Goal: Task Accomplishment & Management: Manage account settings

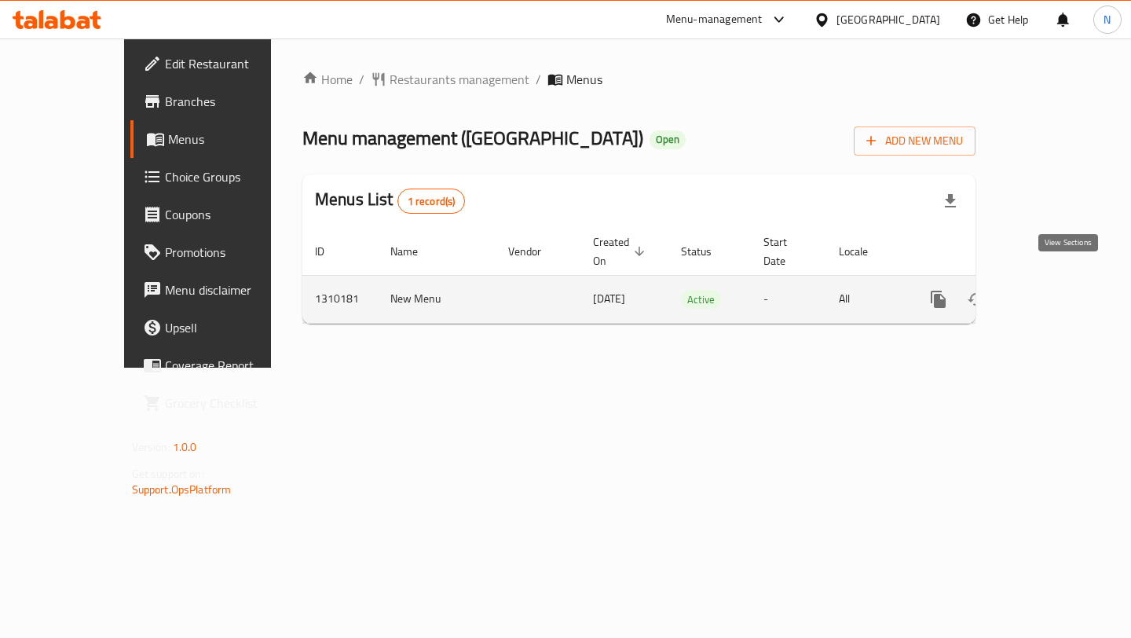
click at [1061, 290] on icon "enhanced table" at bounding box center [1052, 299] width 19 height 19
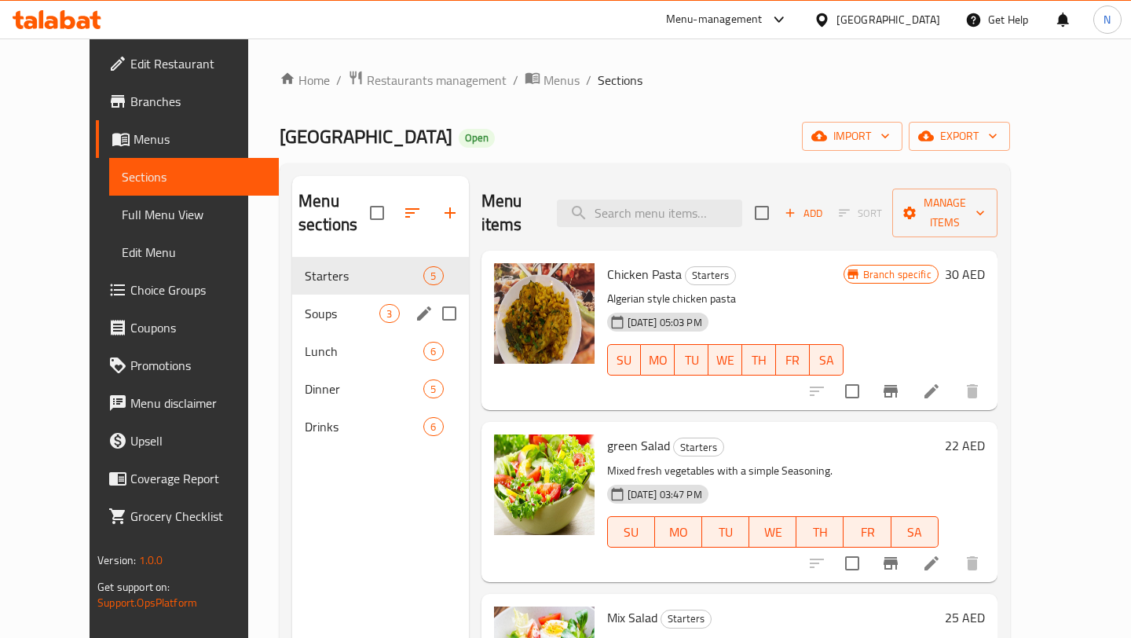
click at [318, 295] on div "Soups 3" at bounding box center [380, 314] width 176 height 38
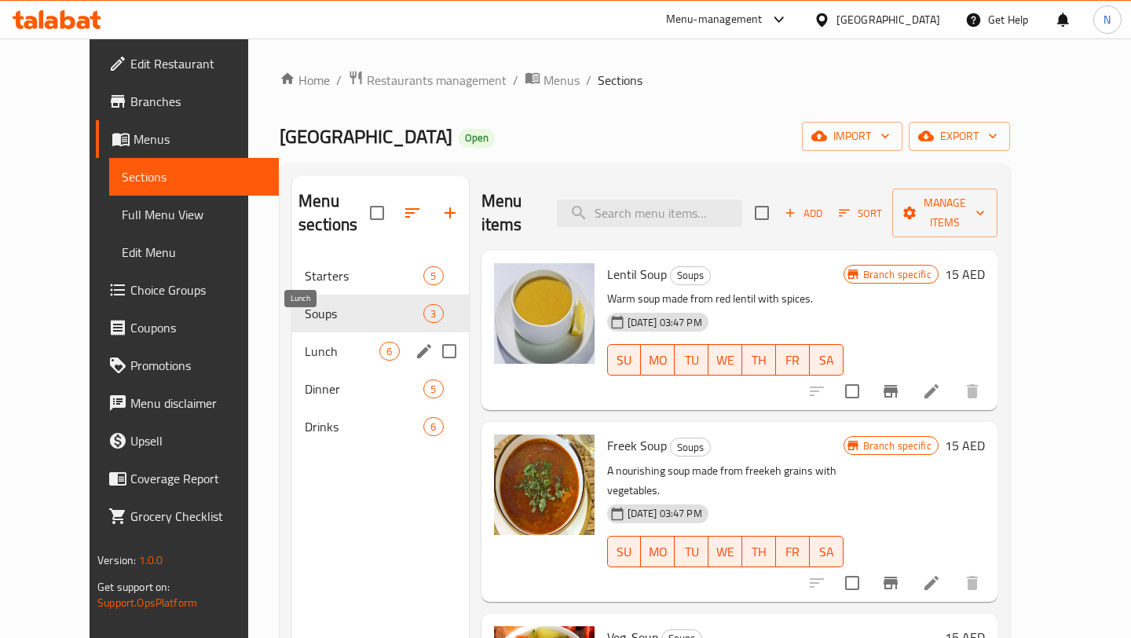
click at [305, 342] on span "Lunch" at bounding box center [342, 351] width 75 height 19
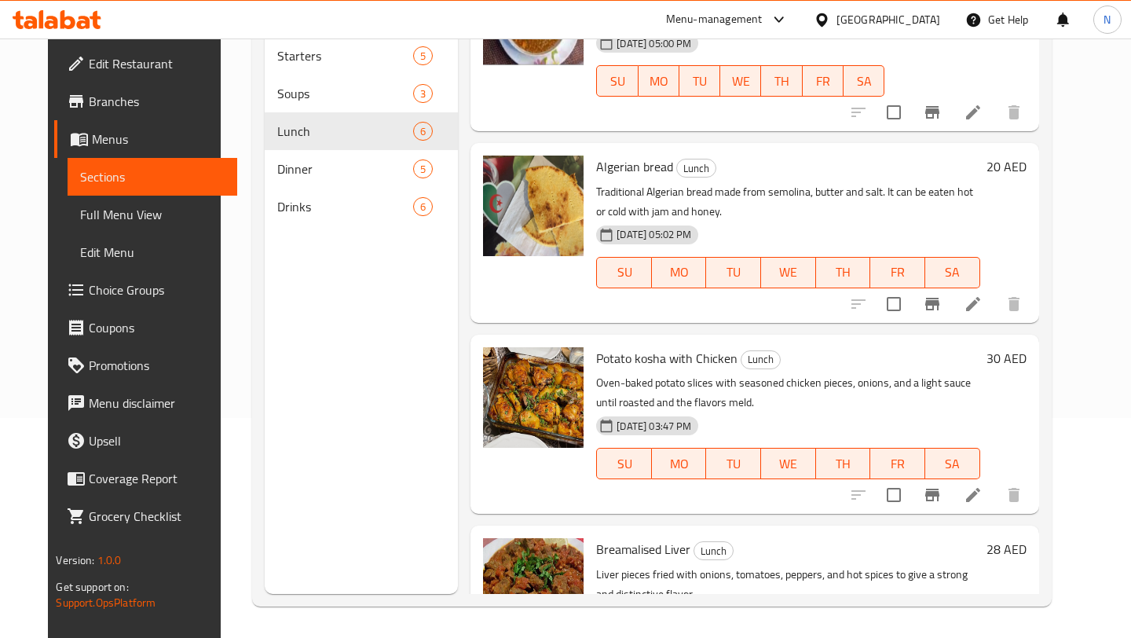
scroll to position [416, 0]
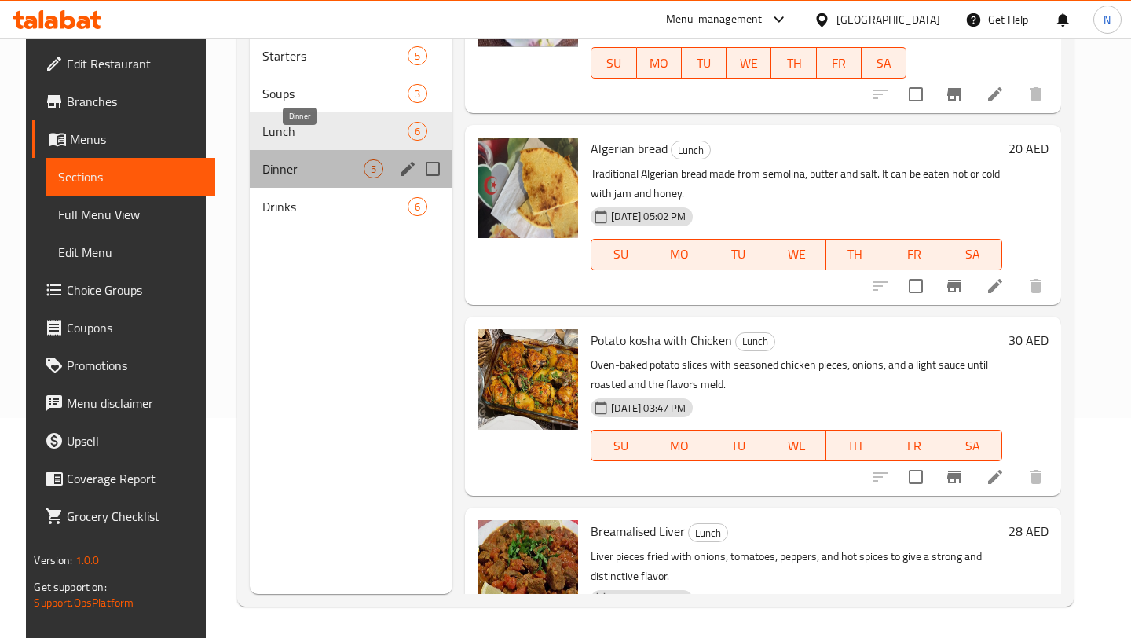
click at [289, 159] on span "Dinner" at bounding box center [312, 168] width 101 height 19
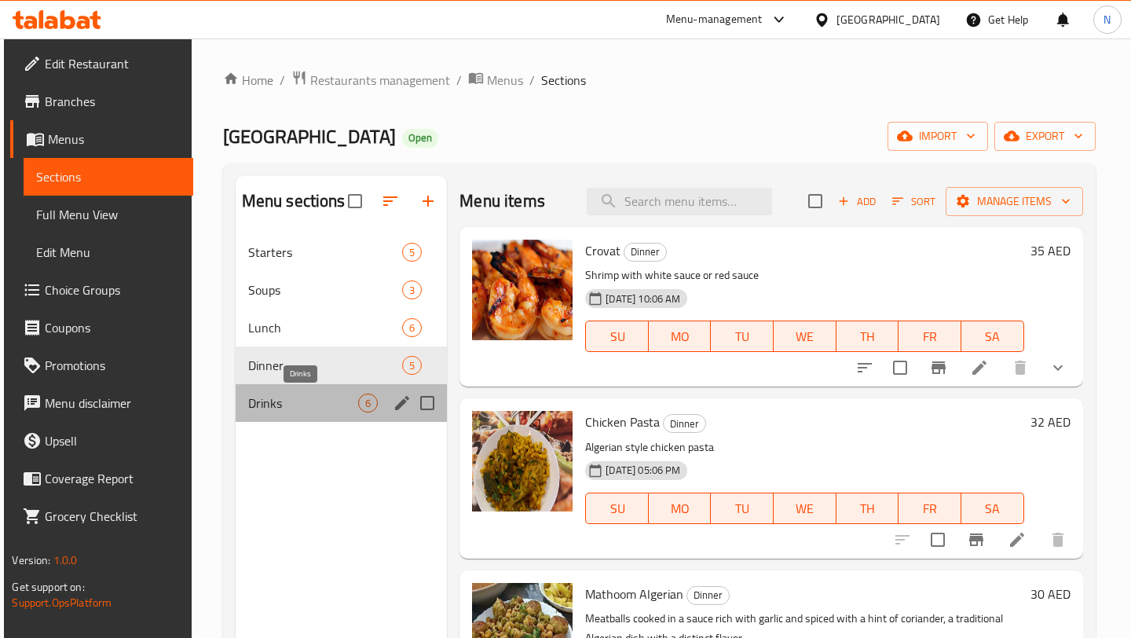
click at [334, 401] on span "Drinks" at bounding box center [303, 403] width 111 height 19
